Goal: Task Accomplishment & Management: Use online tool/utility

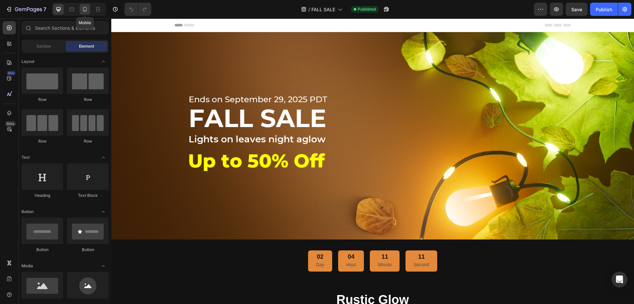
click at [87, 8] on icon at bounding box center [85, 9] width 7 height 7
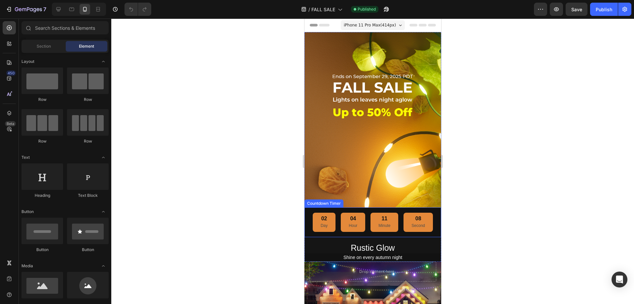
click at [402, 225] on div "02 Day 04 Hour 11 Minute 08 Second" at bounding box center [372, 221] width 120 height 19
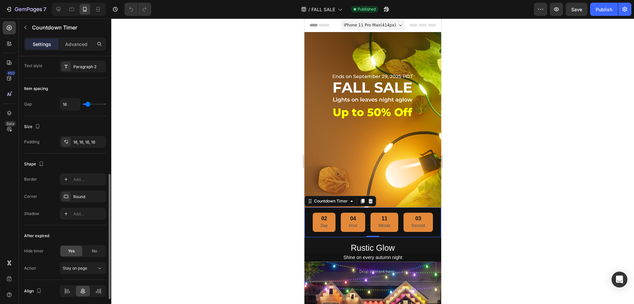
scroll to position [279, 0]
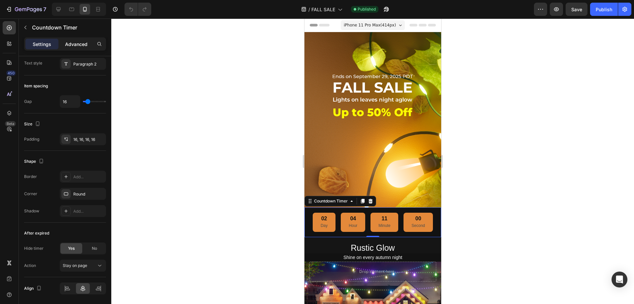
click at [79, 47] on p "Advanced" at bounding box center [76, 44] width 22 height 7
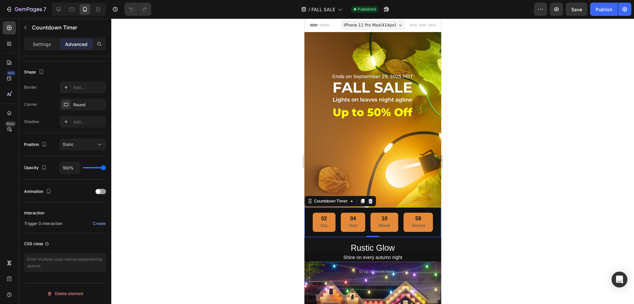
scroll to position [0, 0]
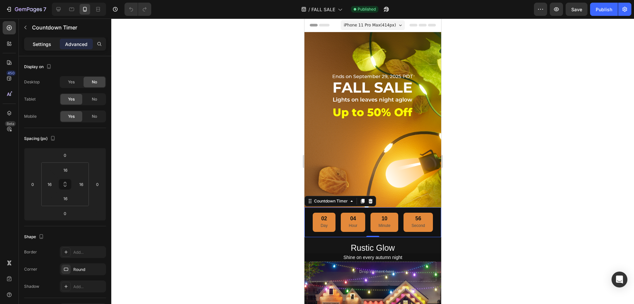
click at [51, 40] on div "Settings" at bounding box center [41, 44] width 33 height 11
